Goal: Information Seeking & Learning: Learn about a topic

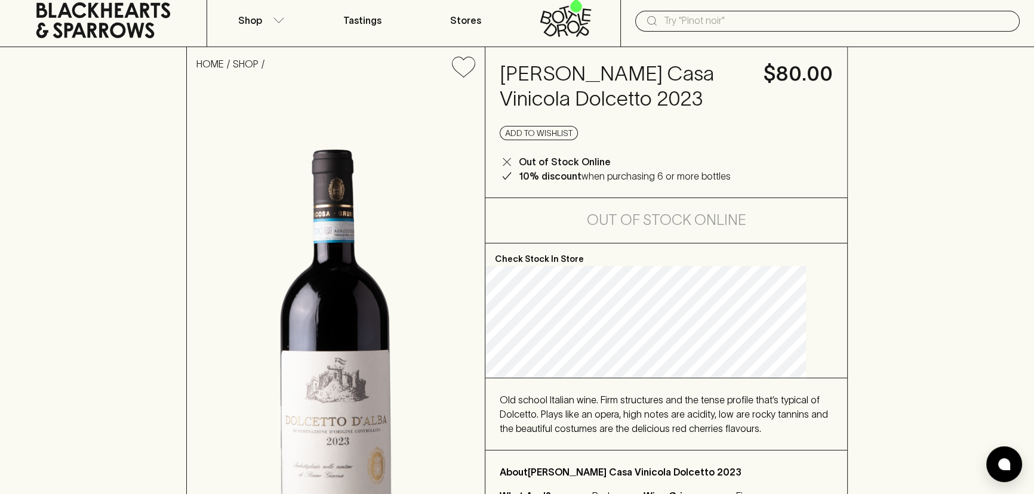
scroll to position [54, 0]
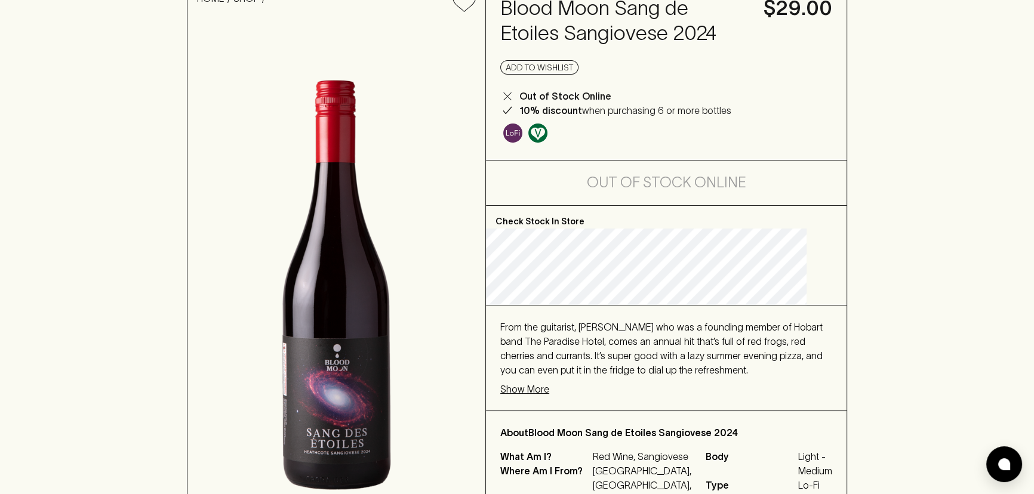
scroll to position [108, 0]
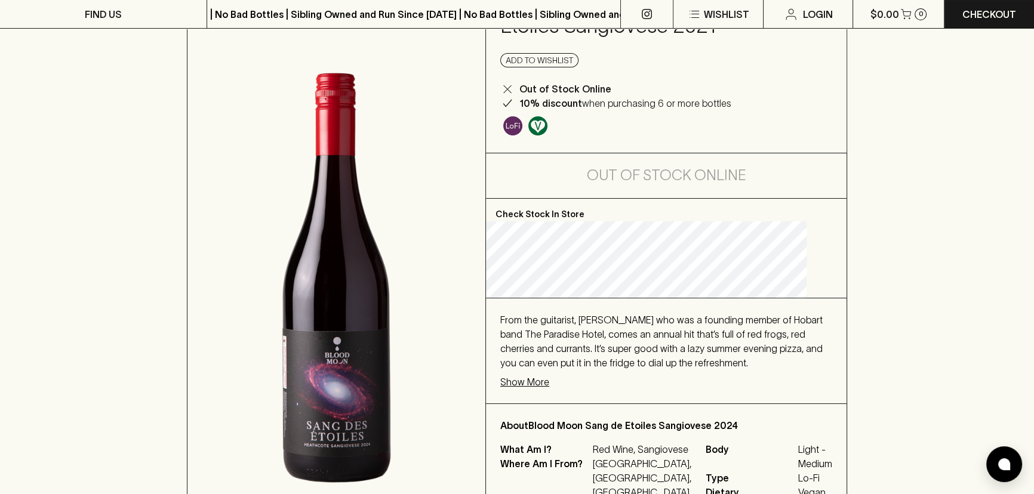
click at [533, 368] on span "From the guitarist, Matthew Aulich who was a founding member of Hobart band The…" at bounding box center [661, 342] width 322 height 54
